Goal: Task Accomplishment & Management: Manage account settings

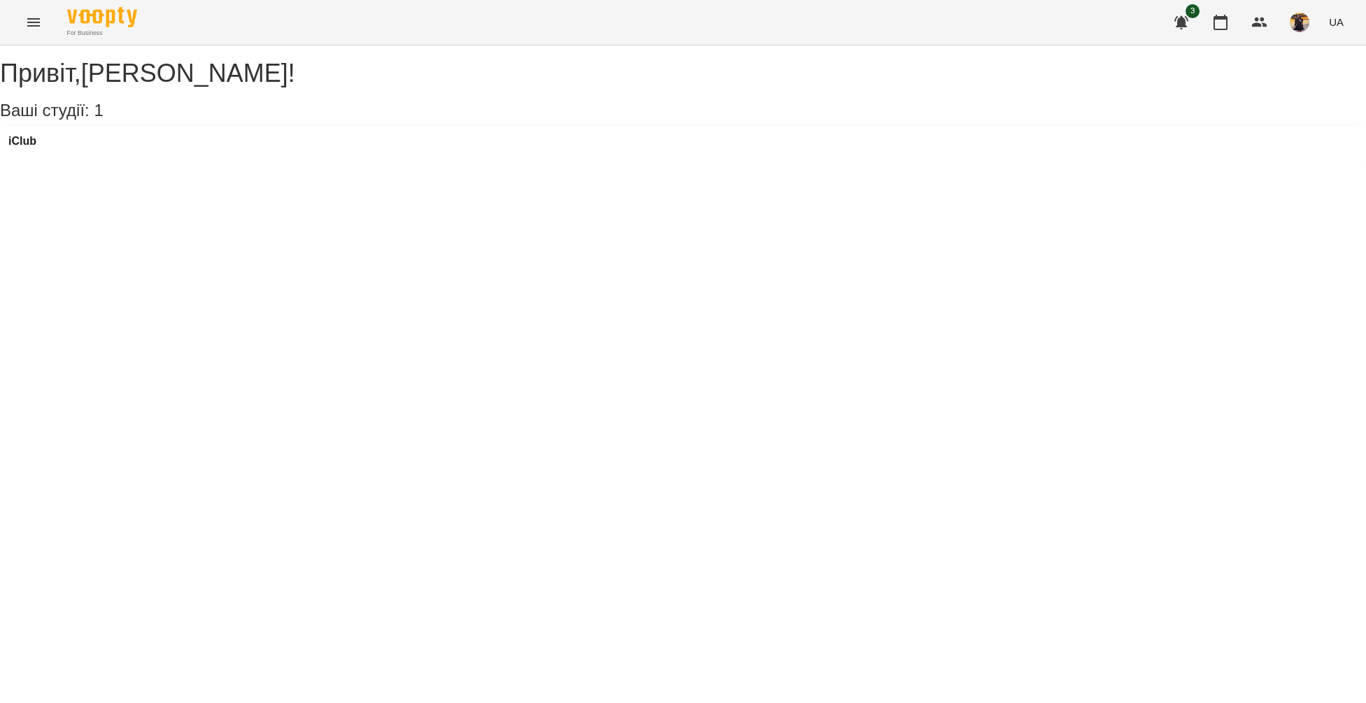
click at [21, 24] on button "Menu" at bounding box center [34, 23] width 34 height 34
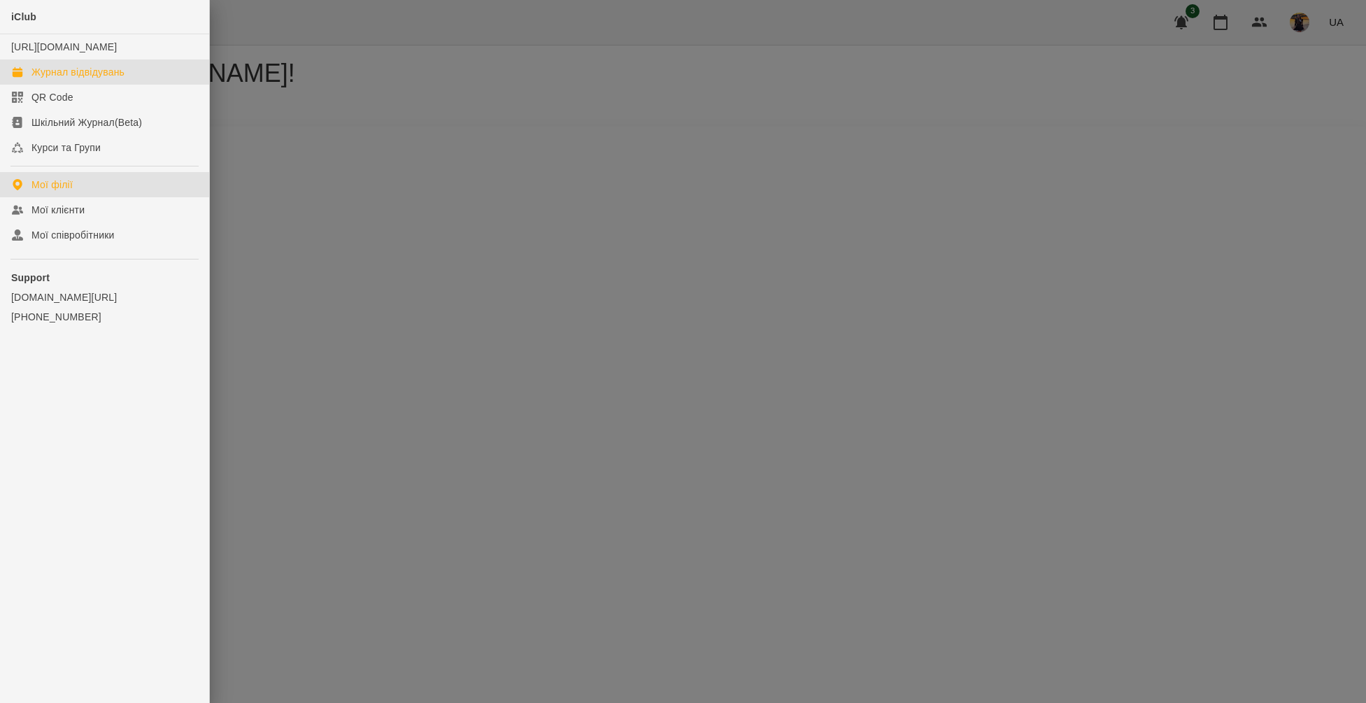
click at [62, 79] on div "Журнал відвідувань" at bounding box center [77, 72] width 93 height 14
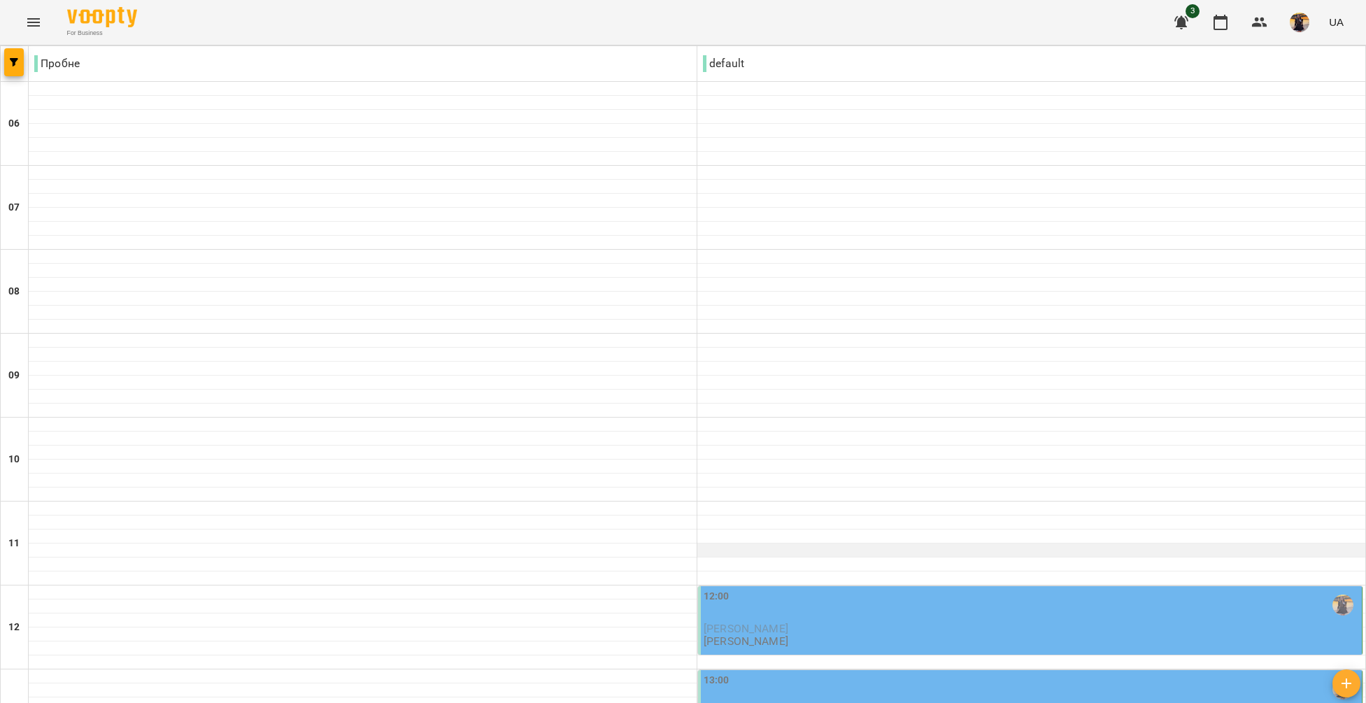
scroll to position [225, 0]
click at [819, 589] on div "12:00" at bounding box center [1031, 605] width 655 height 32
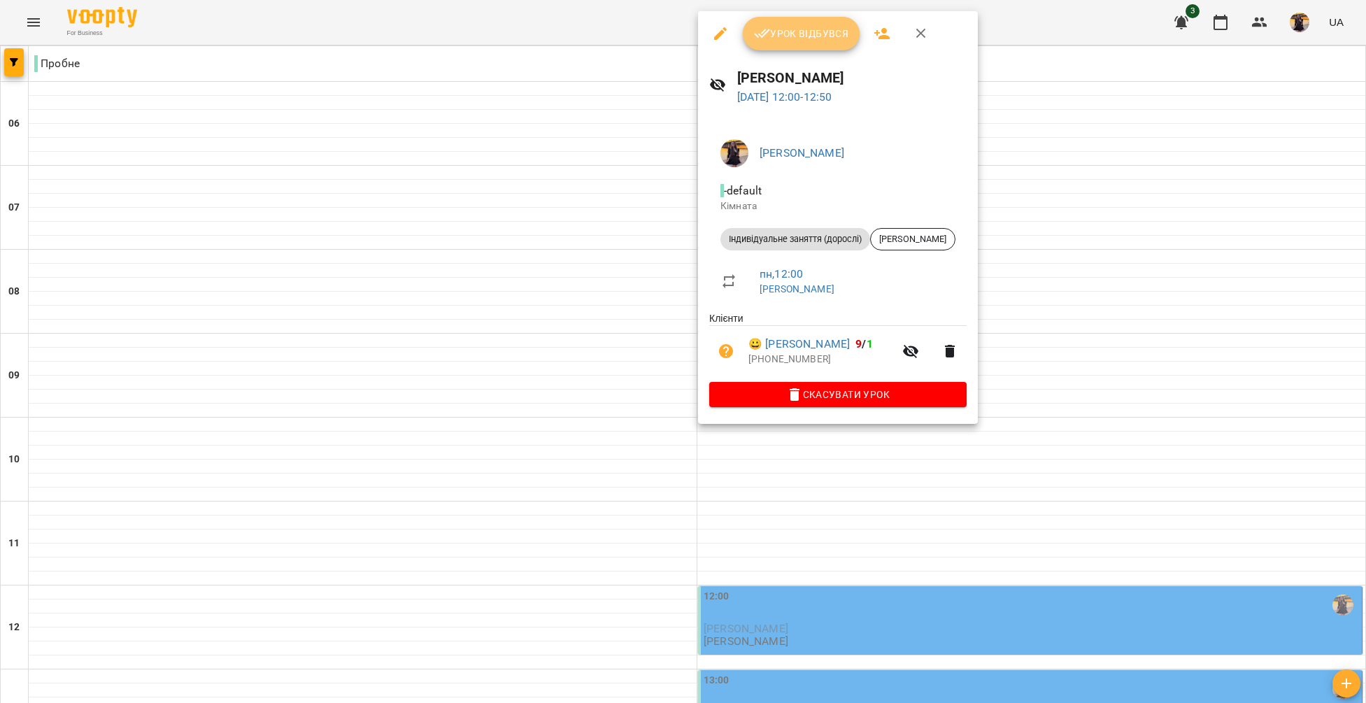
click at [815, 36] on span "Урок відбувся" at bounding box center [801, 33] width 95 height 17
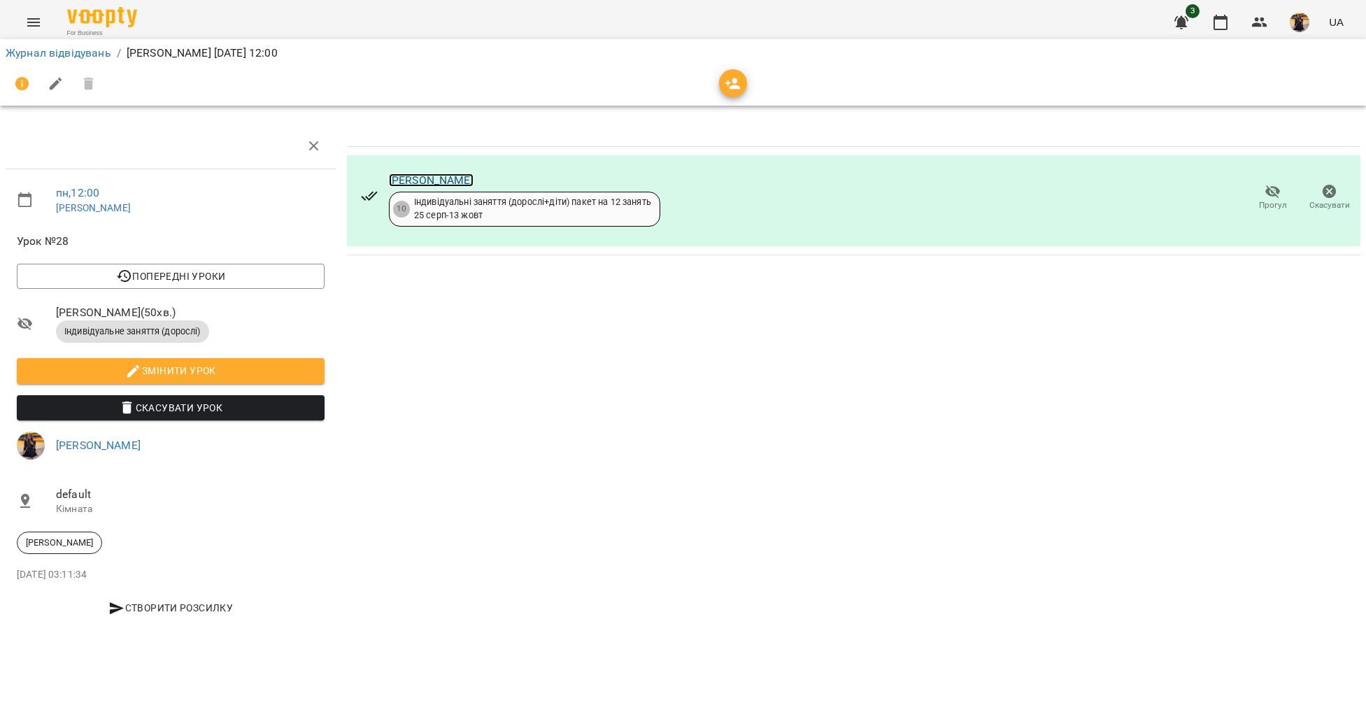
click at [460, 180] on link "[PERSON_NAME]" at bounding box center [431, 179] width 85 height 13
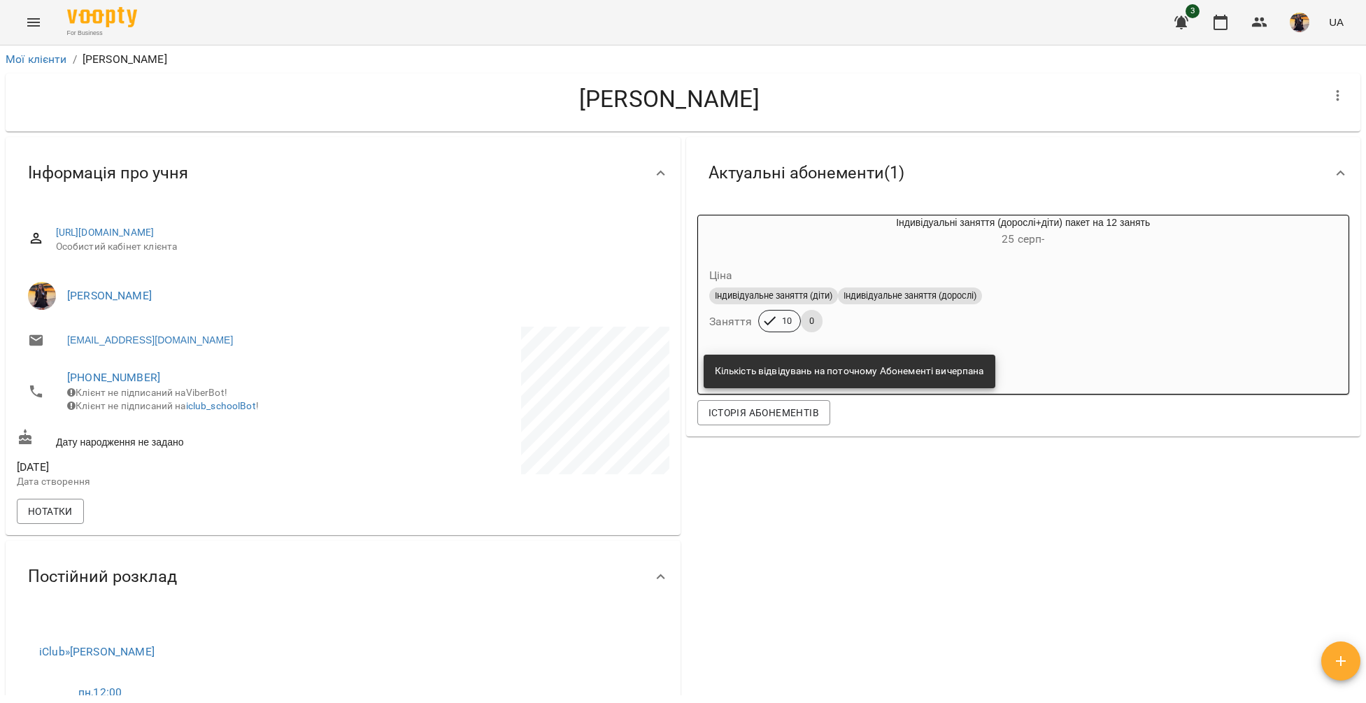
click at [41, 17] on icon "Menu" at bounding box center [33, 22] width 17 height 17
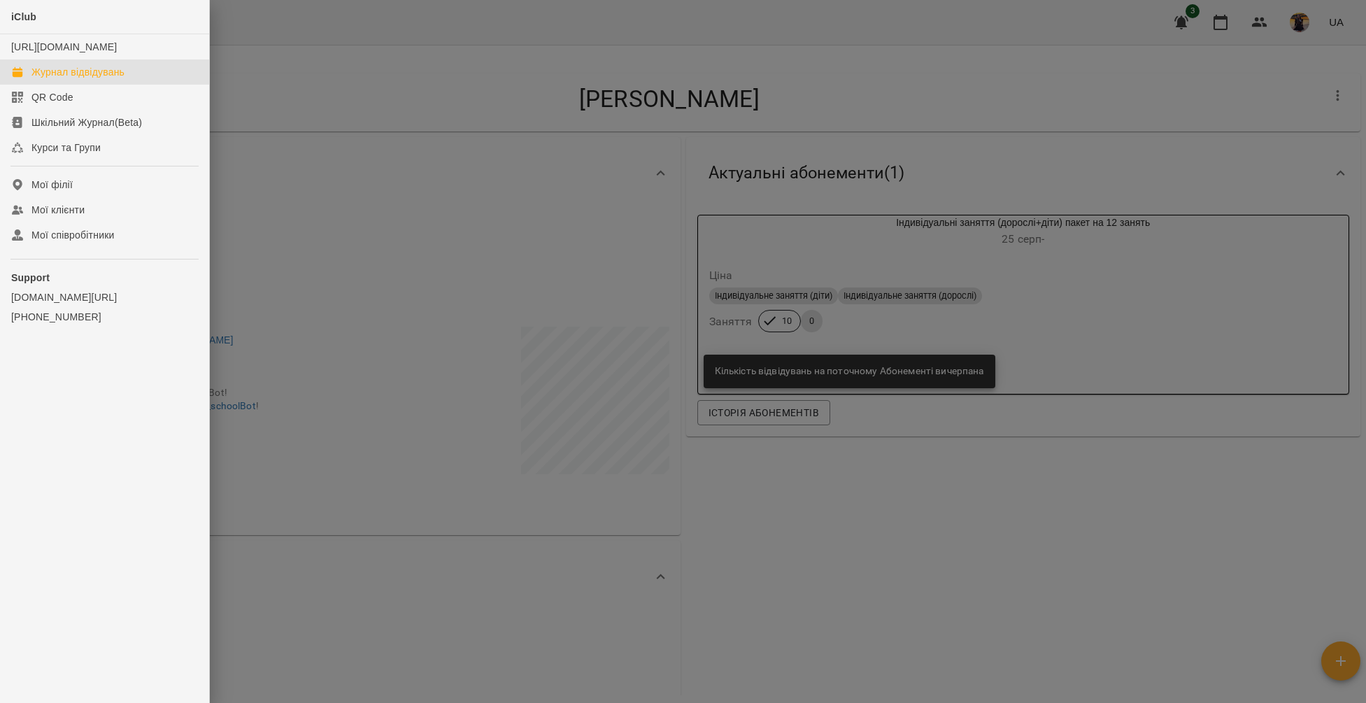
click at [48, 79] on div "Журнал відвідувань" at bounding box center [77, 72] width 93 height 14
